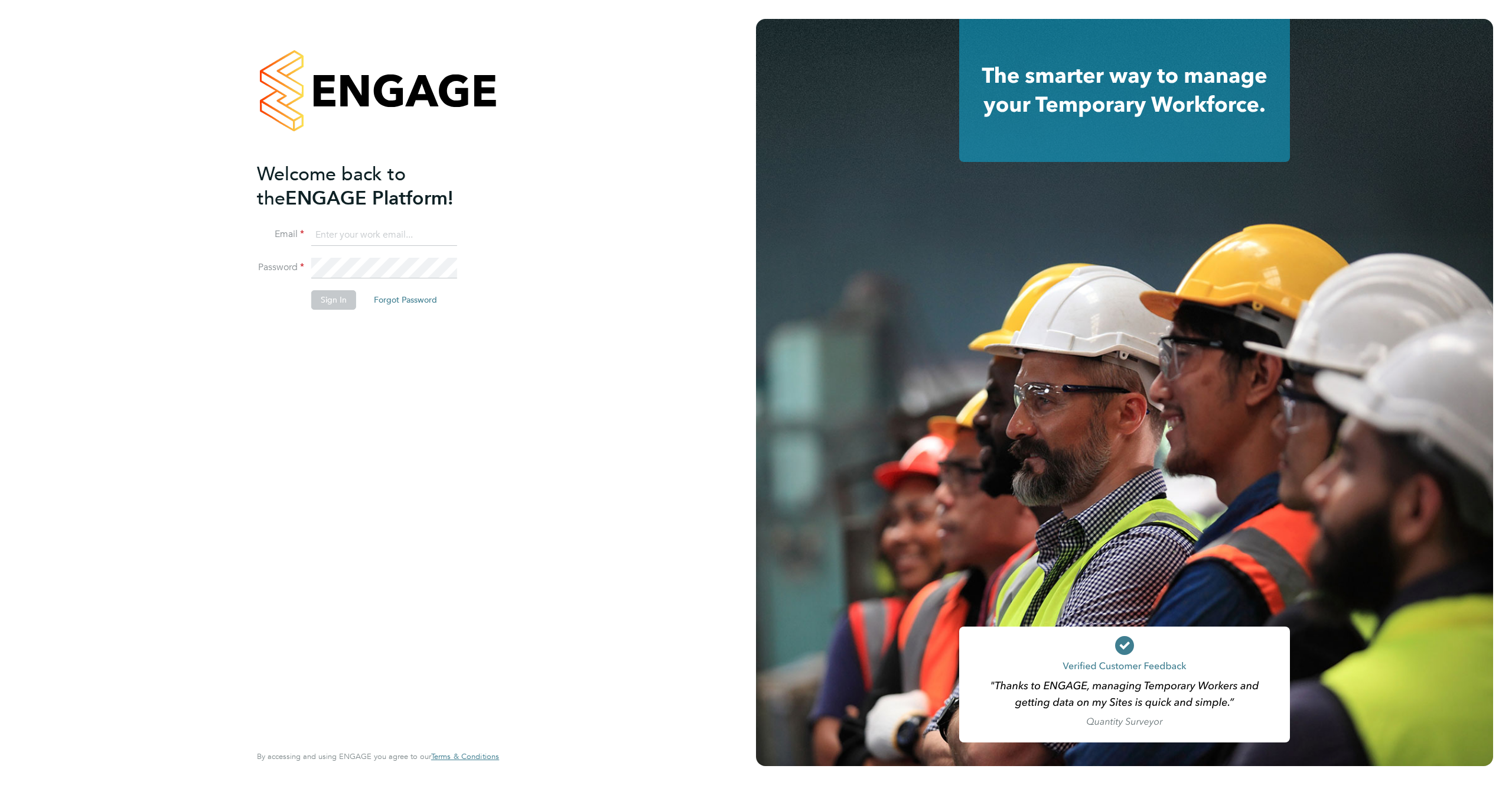
type input "support@engagelabs.io"
click at [326, 299] on button "Sign In" at bounding box center [333, 299] width 44 height 19
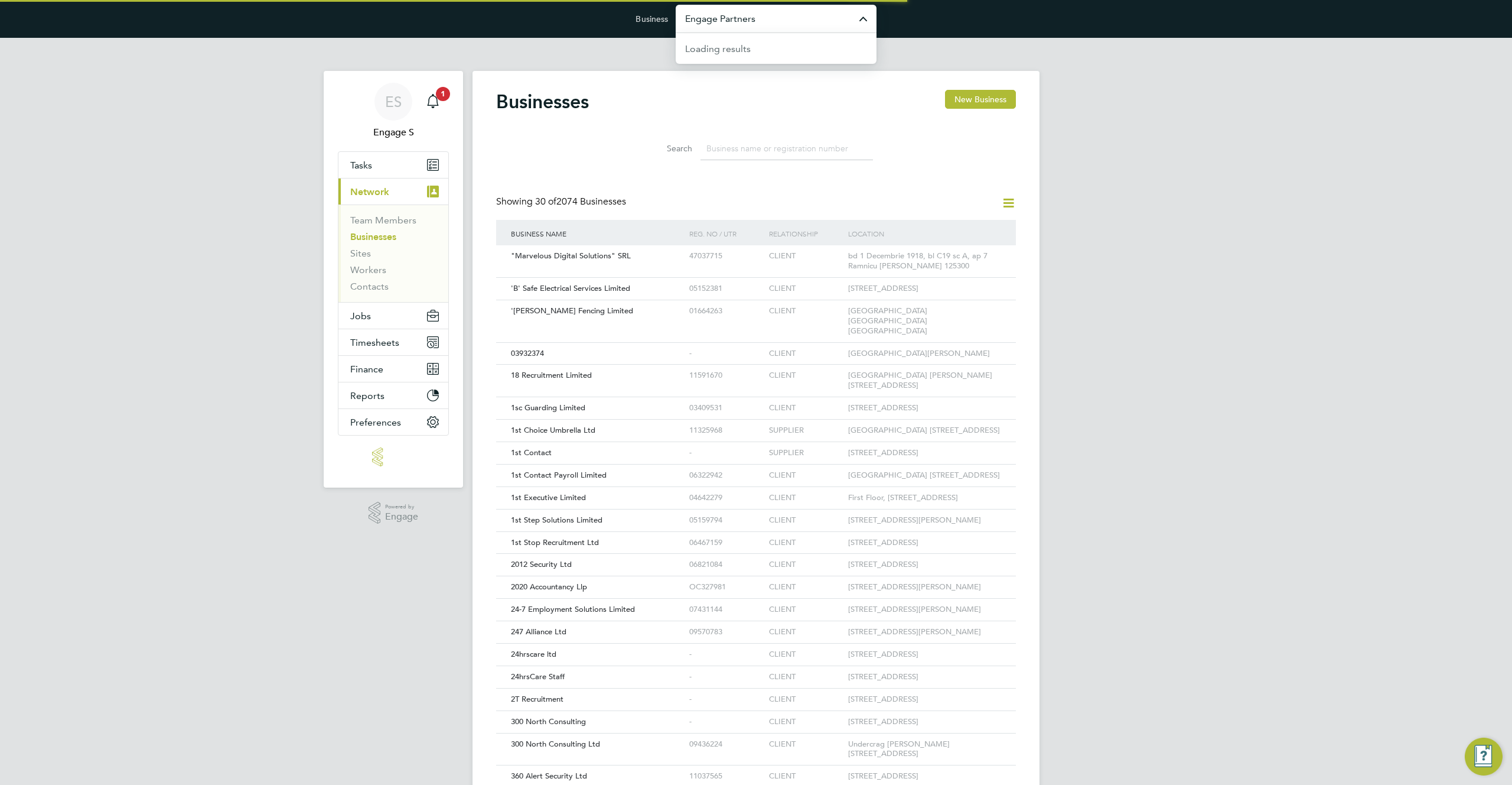
click at [811, 23] on input "Engage Partners" at bounding box center [776, 19] width 201 height 28
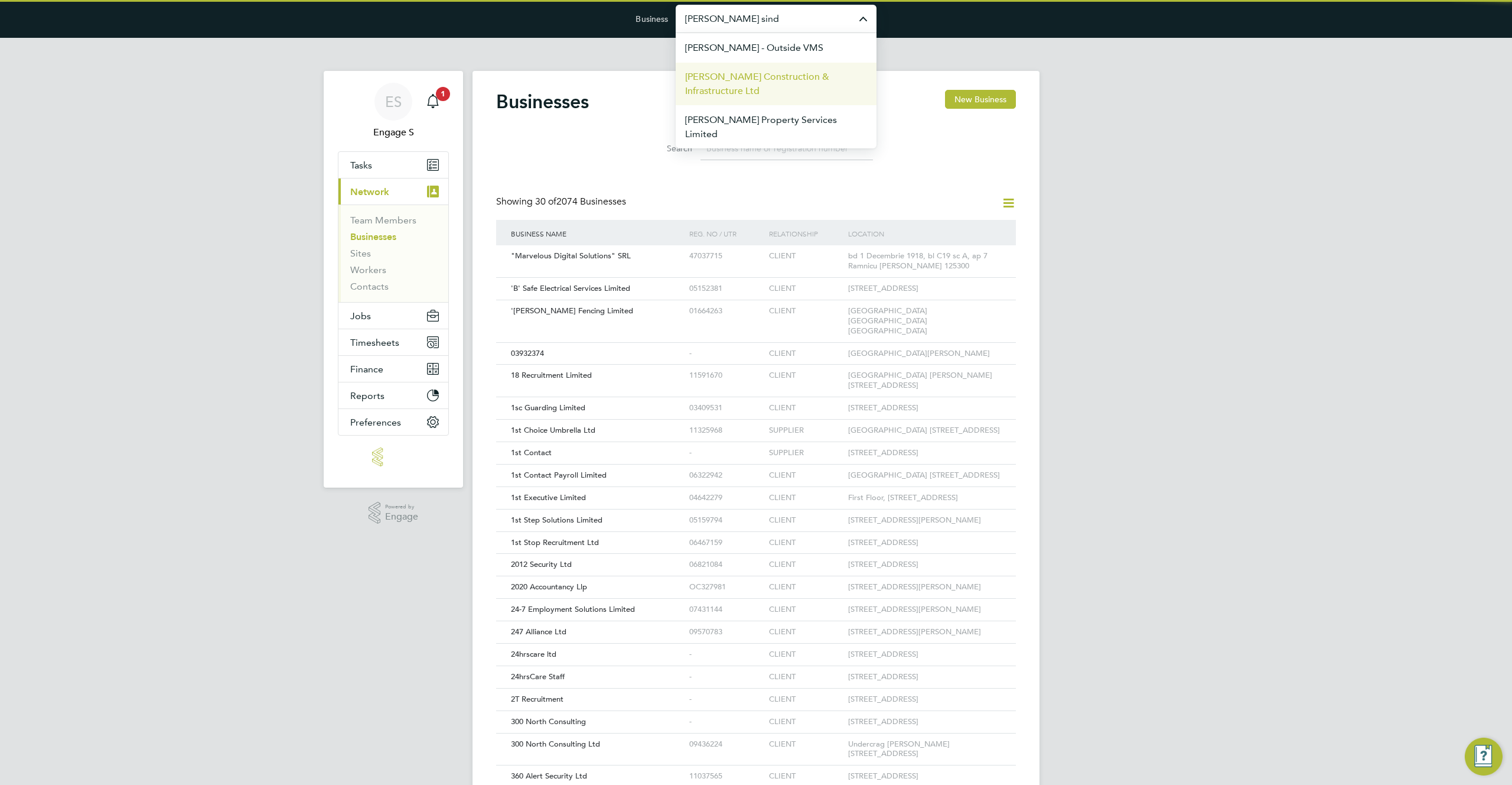
click at [814, 83] on span "[PERSON_NAME] Construction & Infrastructure Ltd" at bounding box center [776, 84] width 182 height 29
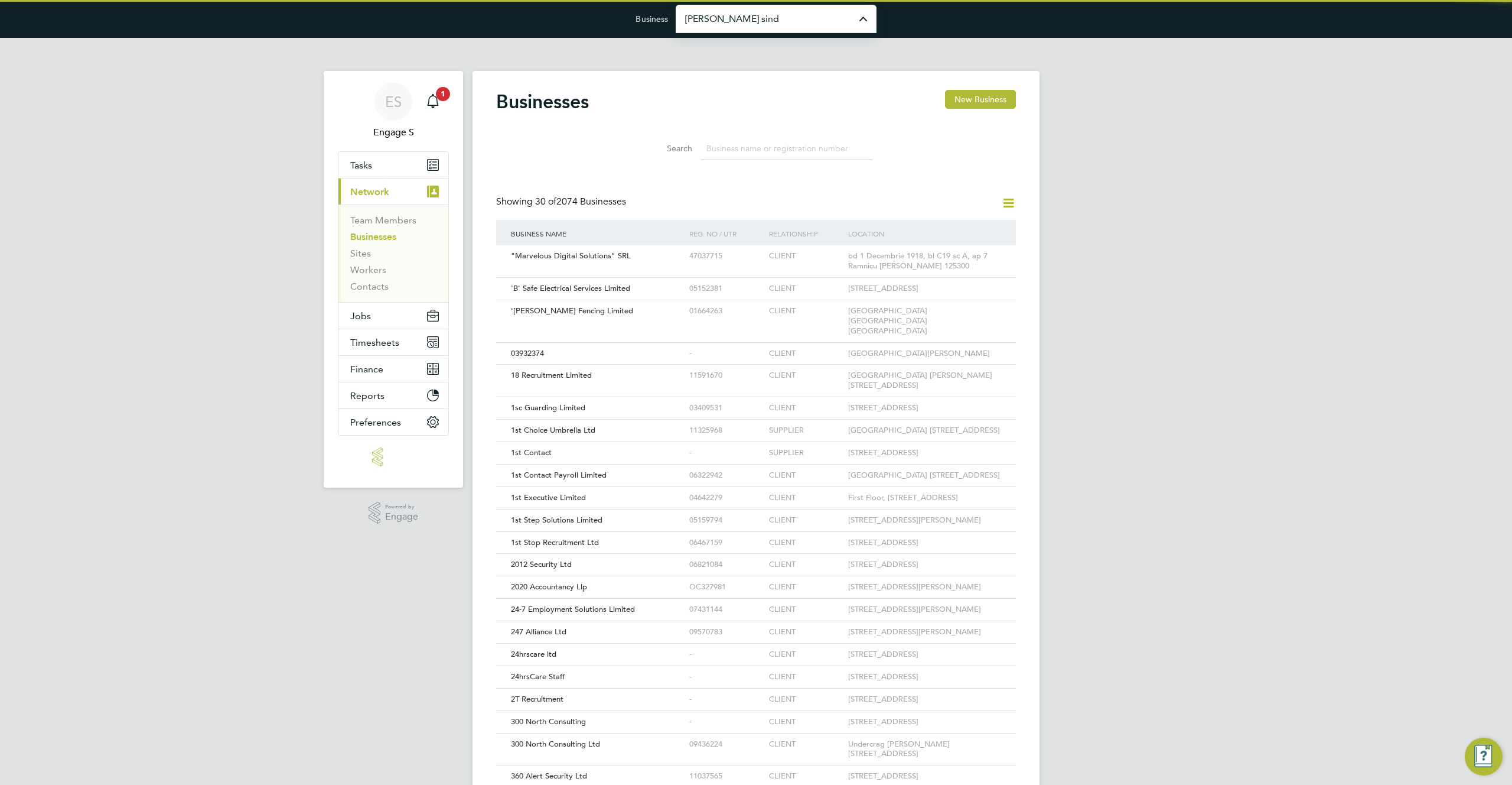
type input "[PERSON_NAME] Construction & Infrastructure Ltd"
